Goal: Register for event/course

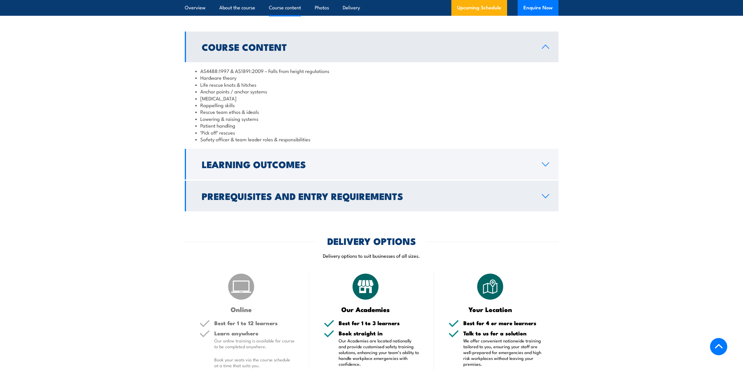
scroll to position [555, 0]
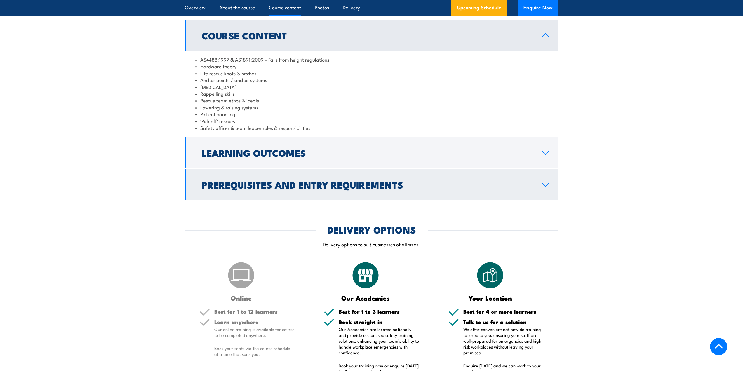
click at [360, 189] on h2 "Prerequisites and Entry Requirements" at bounding box center [367, 184] width 331 height 8
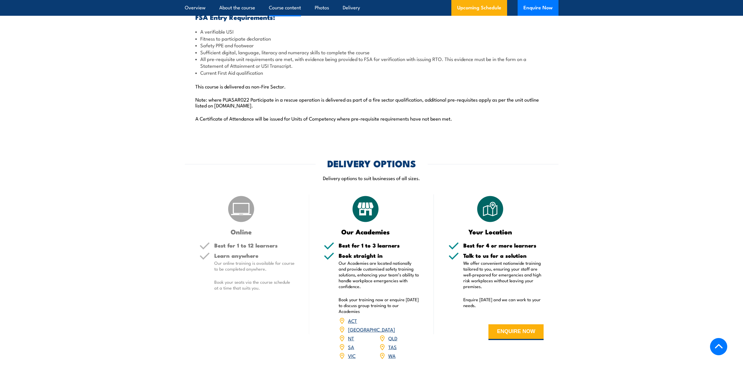
scroll to position [730, 0]
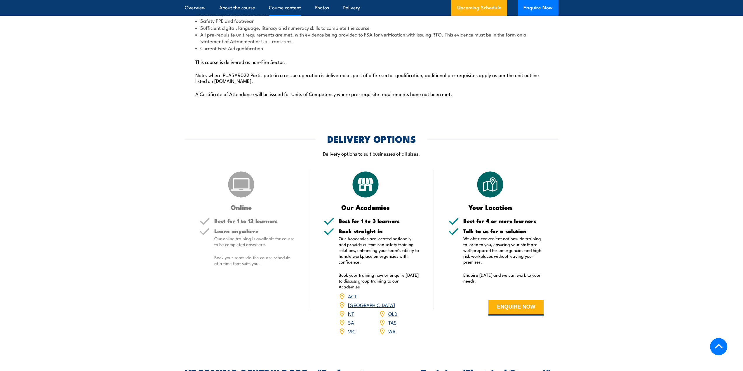
click at [395, 308] on link "[GEOGRAPHIC_DATA]" at bounding box center [371, 304] width 47 height 7
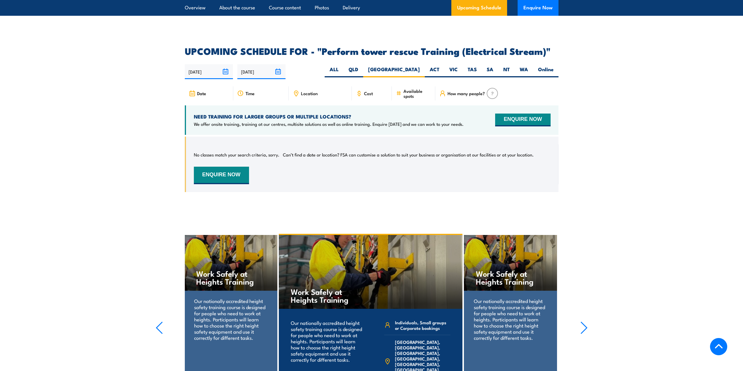
scroll to position [960, 0]
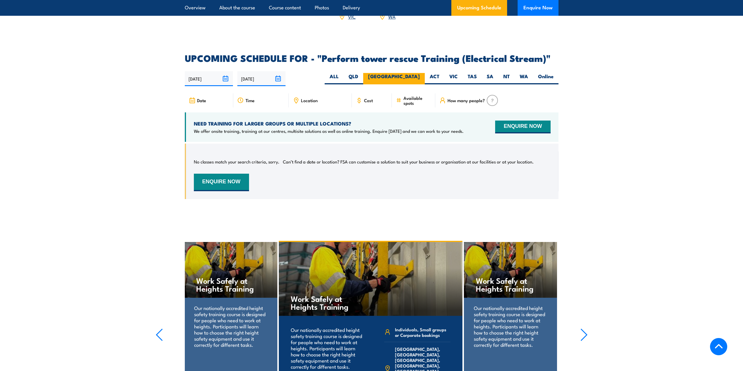
click at [412, 83] on label "[GEOGRAPHIC_DATA]" at bounding box center [394, 78] width 62 height 11
click at [420, 77] on input "[GEOGRAPHIC_DATA]" at bounding box center [422, 75] width 4 height 4
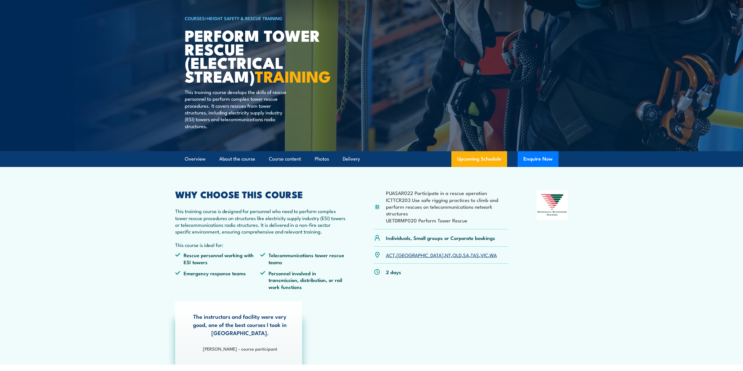
scroll to position [0, 0]
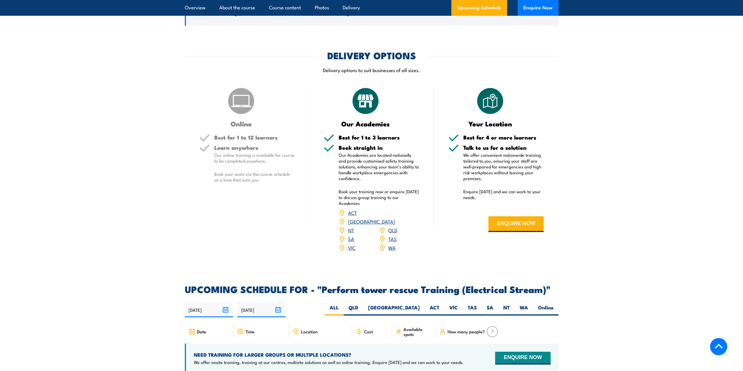
scroll to position [730, 0]
